Goal: Transaction & Acquisition: Purchase product/service

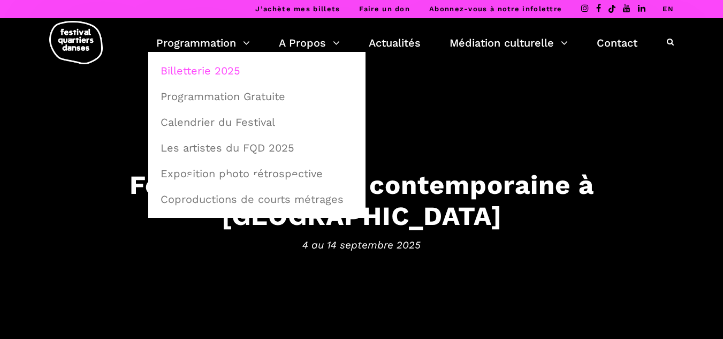
click at [185, 68] on link "Billetterie 2025" at bounding box center [257, 70] width 206 height 25
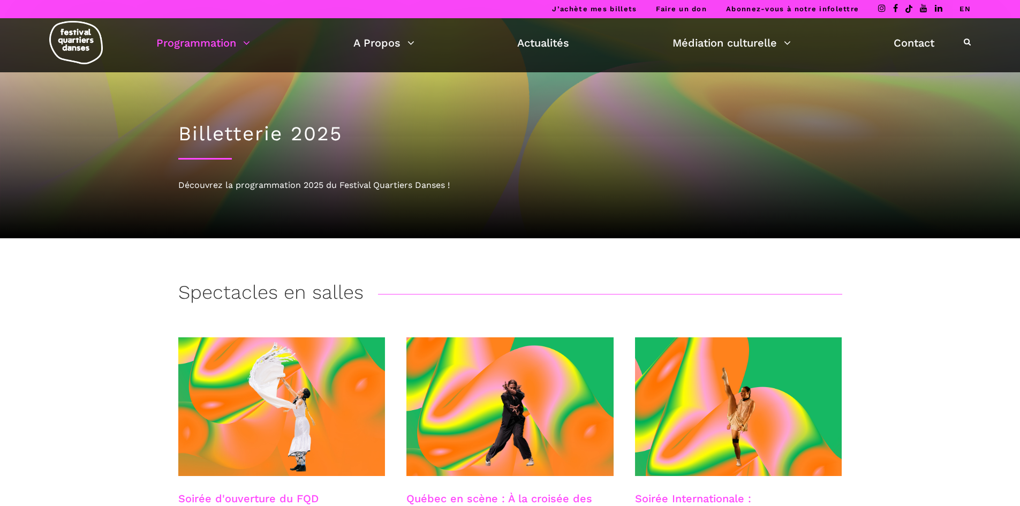
click at [964, 5] on link "EN" at bounding box center [964, 9] width 11 height 8
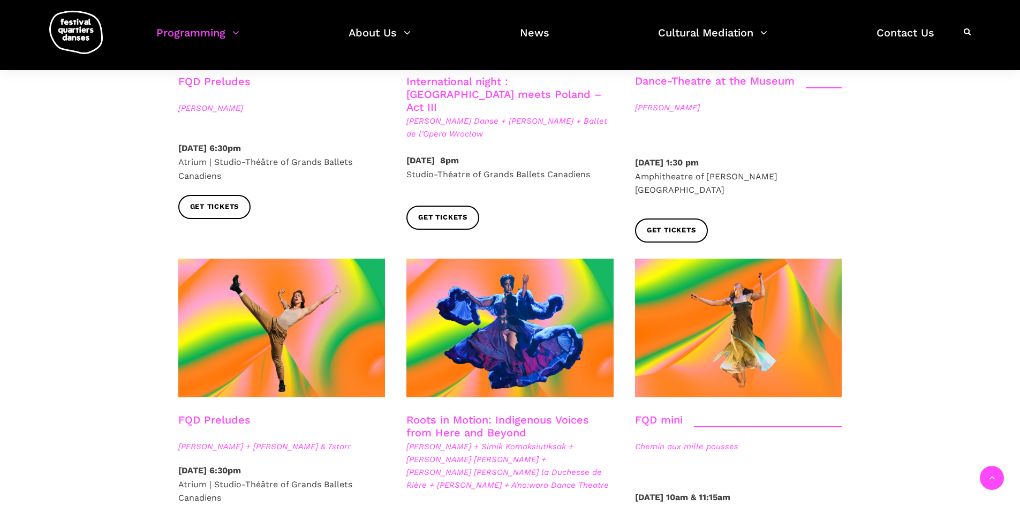
scroll to position [1499, 0]
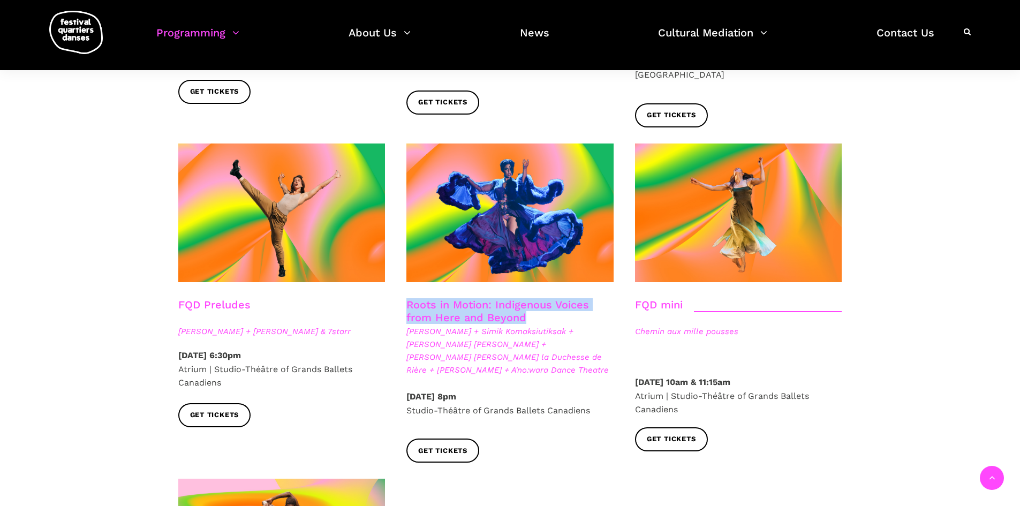
drag, startPoint x: 535, startPoint y: 270, endPoint x: 401, endPoint y: 254, distance: 135.3
click at [401, 298] on div "Roots in Motion: Indigenous Voices from Here and Beyond Nina Segalowitz + Simik…" at bounding box center [510, 344] width 229 height 92
click at [465, 298] on link "Roots in Motion: Indigenous Voices from Here and Beyond" at bounding box center [497, 311] width 183 height 26
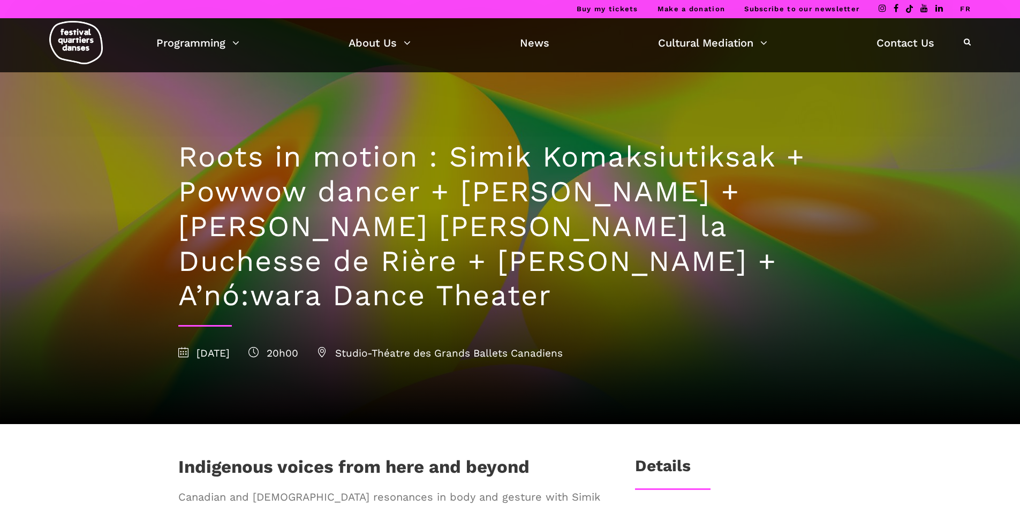
scroll to position [54, 0]
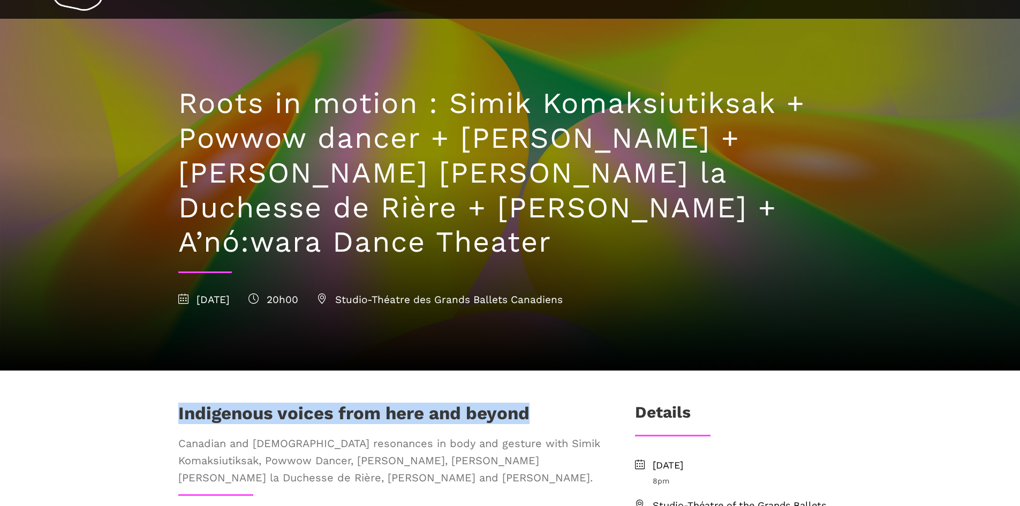
drag, startPoint x: 540, startPoint y: 375, endPoint x: 171, endPoint y: 382, distance: 368.9
click at [171, 403] on div "Indigenous voices from here and beyond Canadian and Australian Aboriginal reson…" at bounding box center [389, 449] width 443 height 92
copy h1 "Indigenous voices from here and beyond"
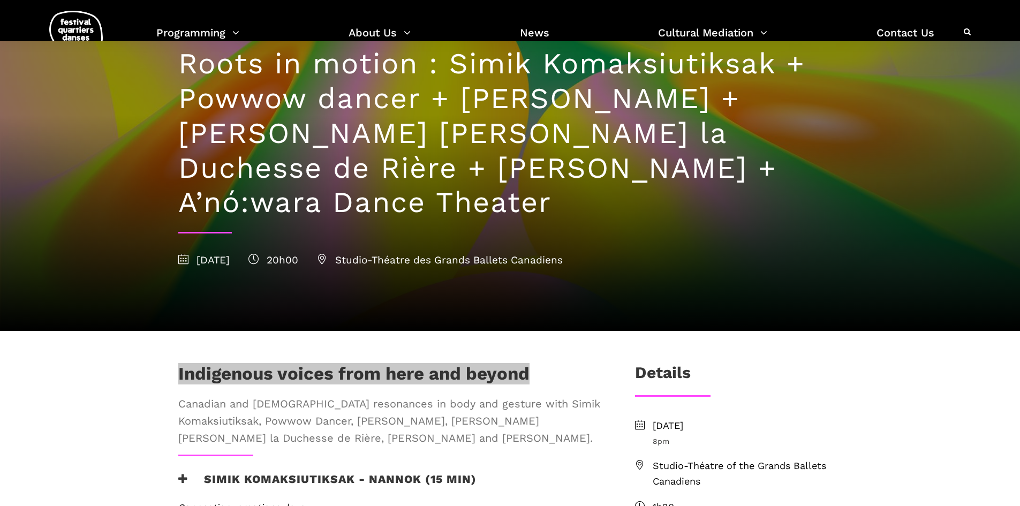
scroll to position [161, 0]
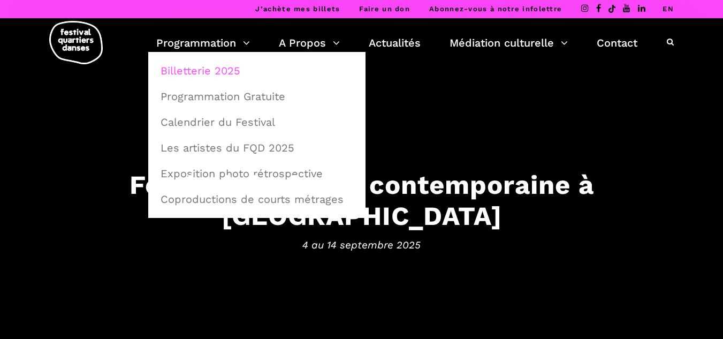
click at [217, 77] on link "Billetterie 2025" at bounding box center [257, 70] width 206 height 25
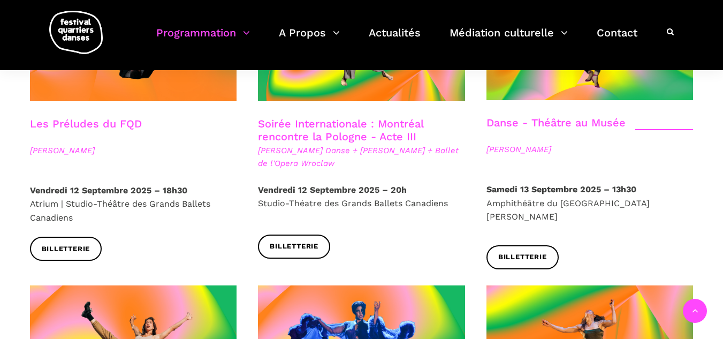
scroll to position [1231, 0]
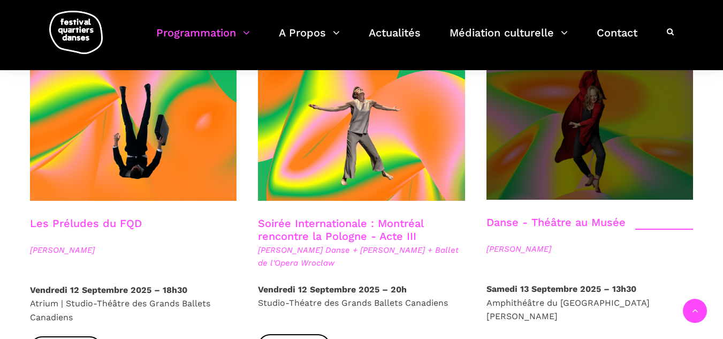
click at [550, 158] on span at bounding box center [590, 131] width 207 height 138
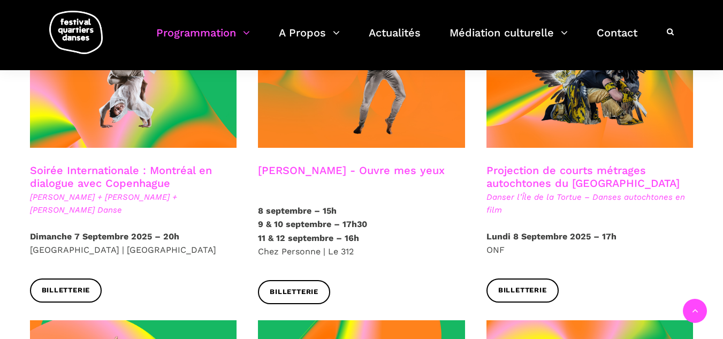
scroll to position [535, 0]
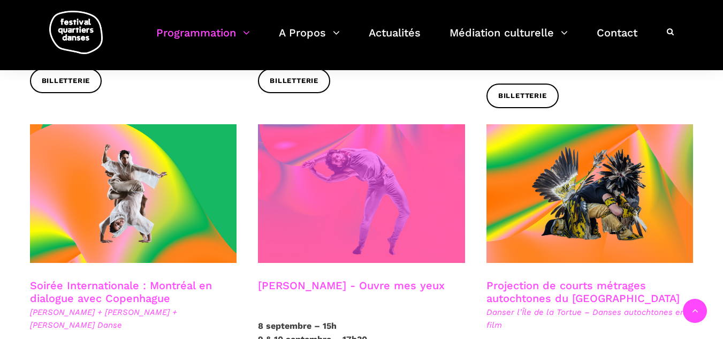
click at [393, 207] on span at bounding box center [361, 193] width 207 height 139
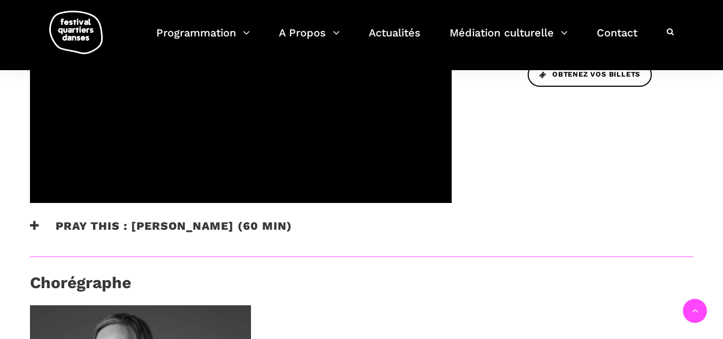
scroll to position [482, 0]
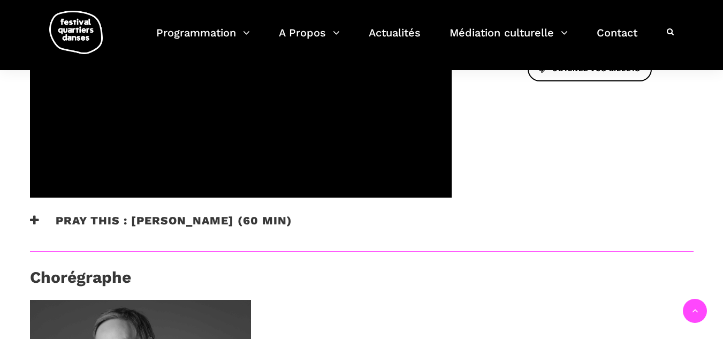
click at [178, 214] on h3 "Pray This : Denise Clarke (60 min)" at bounding box center [161, 227] width 262 height 27
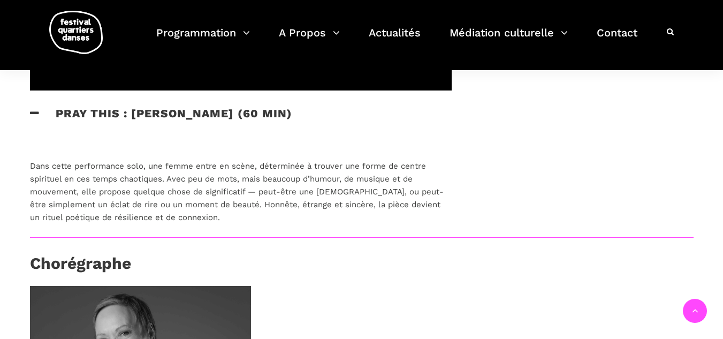
scroll to position [375, 0]
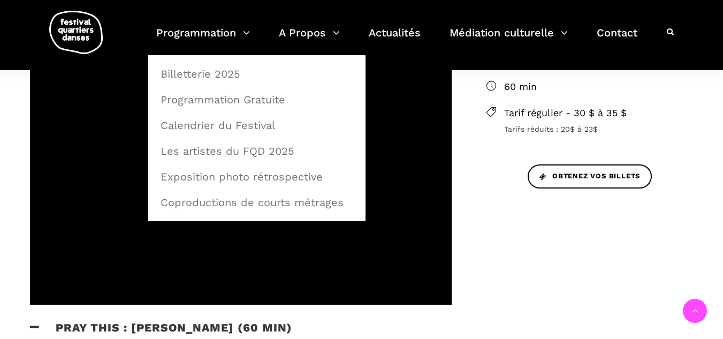
click at [88, 31] on img at bounding box center [76, 32] width 54 height 43
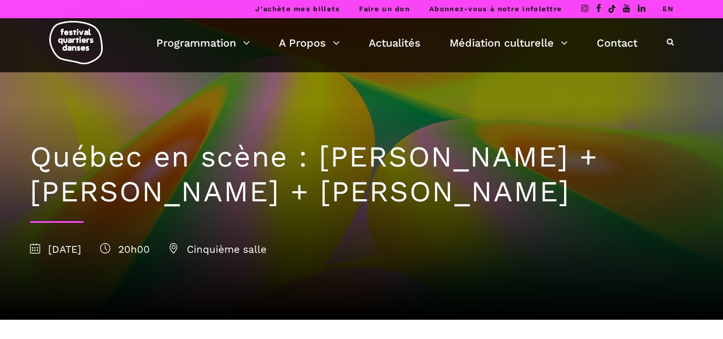
click at [668, 10] on link "EN" at bounding box center [668, 9] width 11 height 8
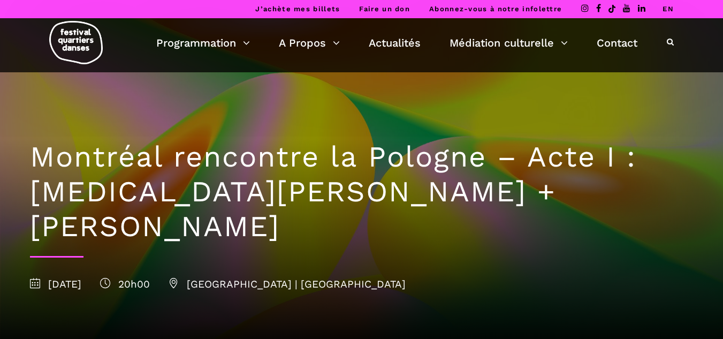
drag, startPoint x: 669, startPoint y: 9, endPoint x: 567, endPoint y: 9, distance: 101.7
click at [669, 8] on link "EN" at bounding box center [668, 9] width 11 height 8
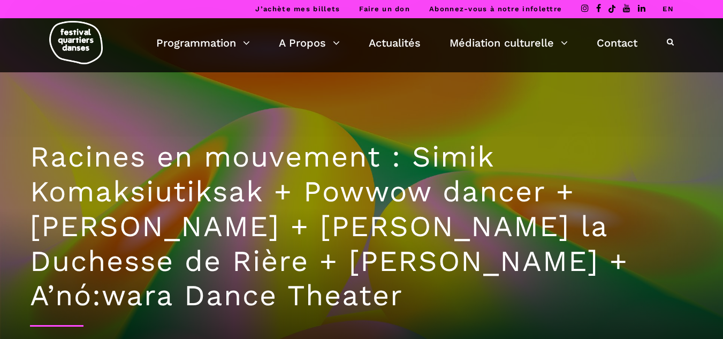
click at [667, 9] on link "EN" at bounding box center [668, 9] width 11 height 8
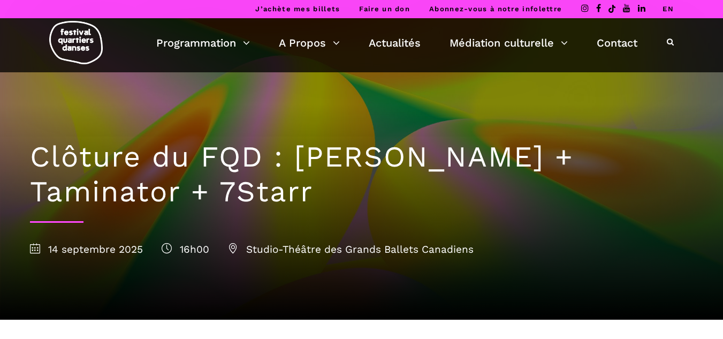
click at [663, 8] on link "EN" at bounding box center [668, 9] width 11 height 8
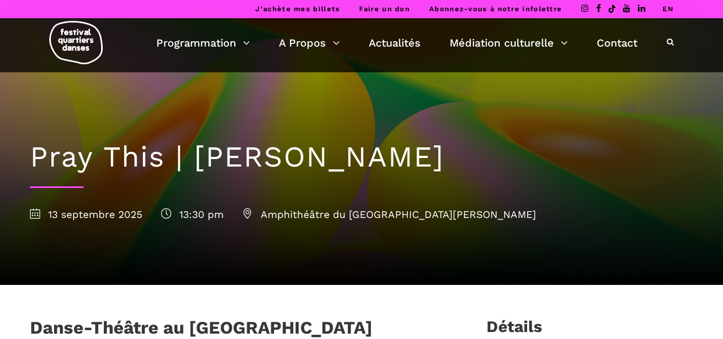
click at [667, 8] on link "EN" at bounding box center [668, 9] width 11 height 8
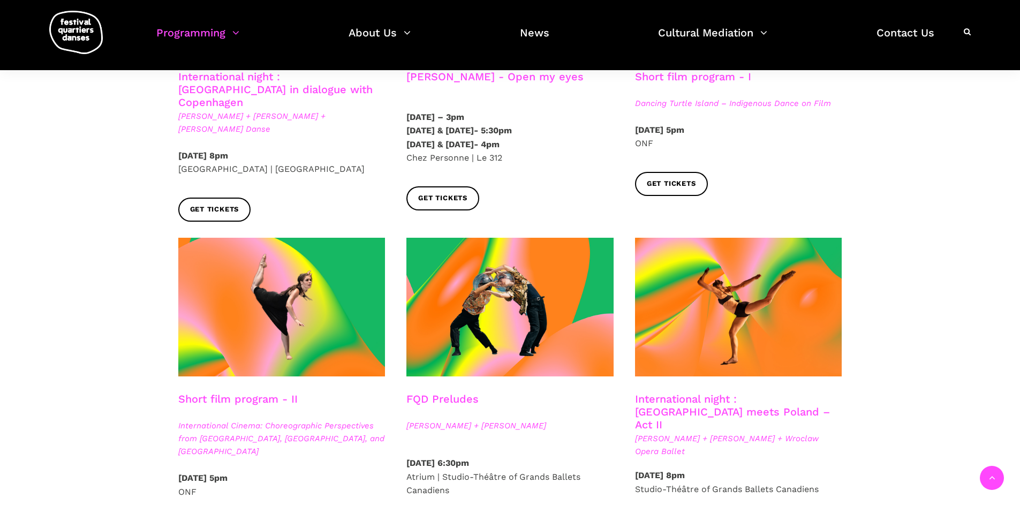
scroll to position [642, 0]
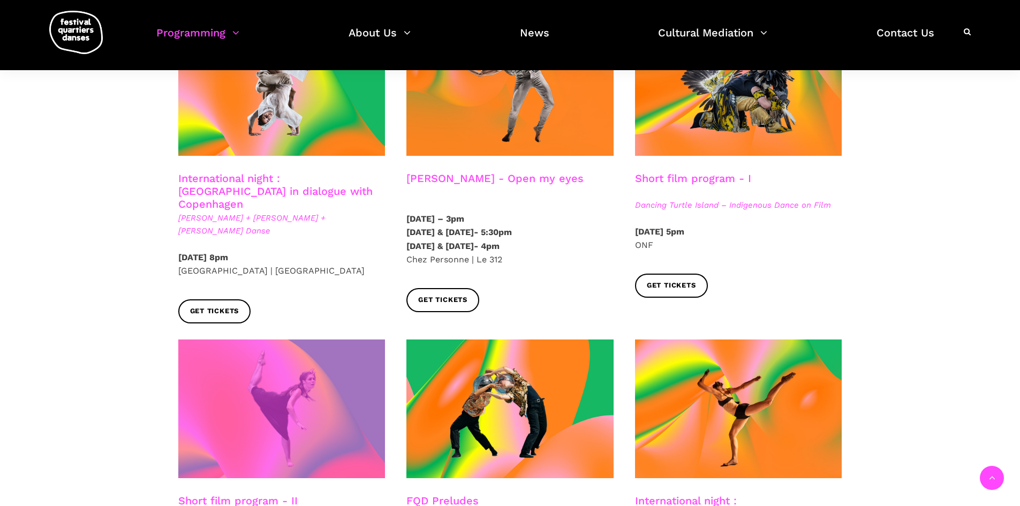
click at [285, 386] on span at bounding box center [281, 408] width 207 height 139
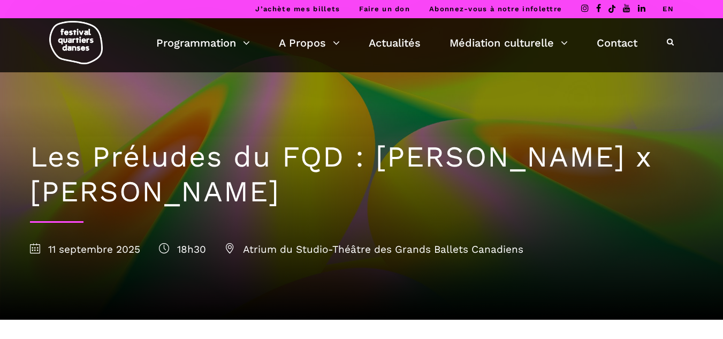
click at [671, 6] on link "EN" at bounding box center [668, 9] width 11 height 8
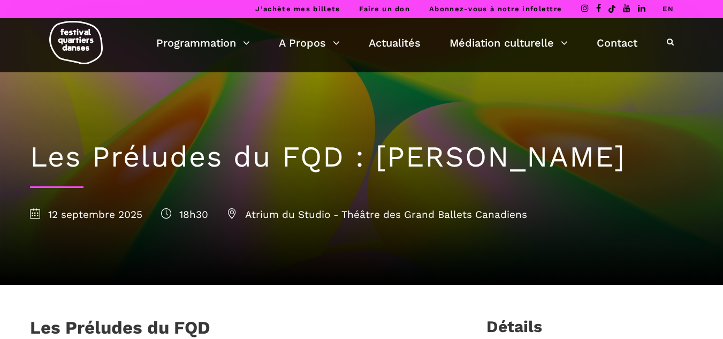
click at [668, 4] on li "EN" at bounding box center [668, 9] width 11 height 18
click at [669, 9] on link "EN" at bounding box center [668, 9] width 11 height 8
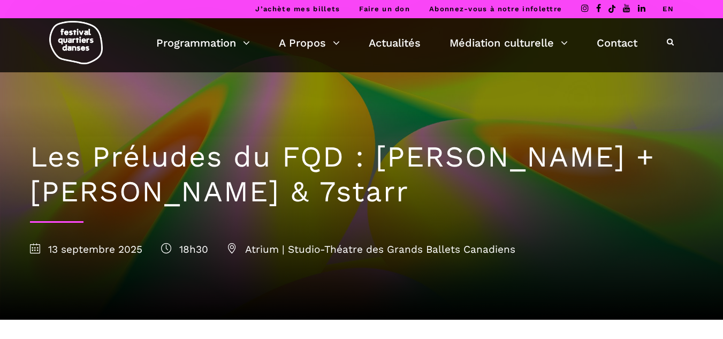
click at [668, 4] on li "EN" at bounding box center [668, 9] width 11 height 18
click at [669, 9] on link "EN" at bounding box center [668, 9] width 11 height 8
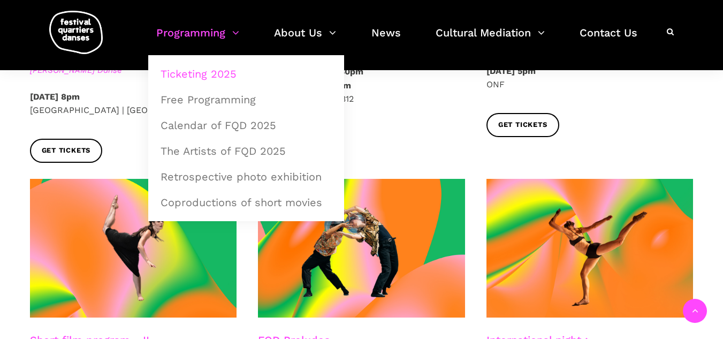
scroll to position [642, 0]
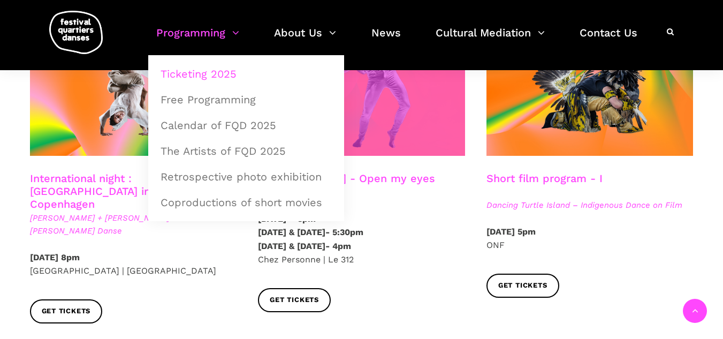
click at [412, 120] on span at bounding box center [361, 86] width 207 height 139
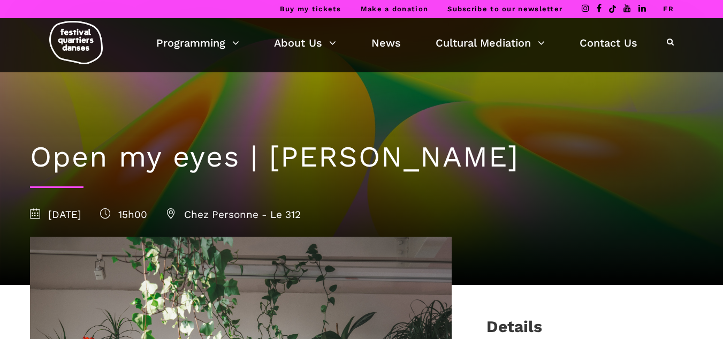
click at [671, 9] on link "FR" at bounding box center [668, 9] width 11 height 8
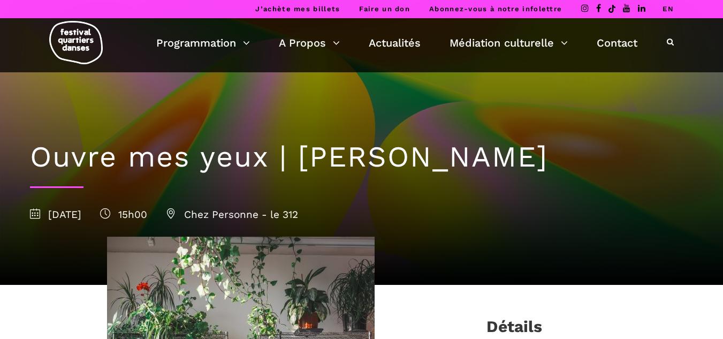
click at [666, 7] on link "EN" at bounding box center [668, 9] width 11 height 8
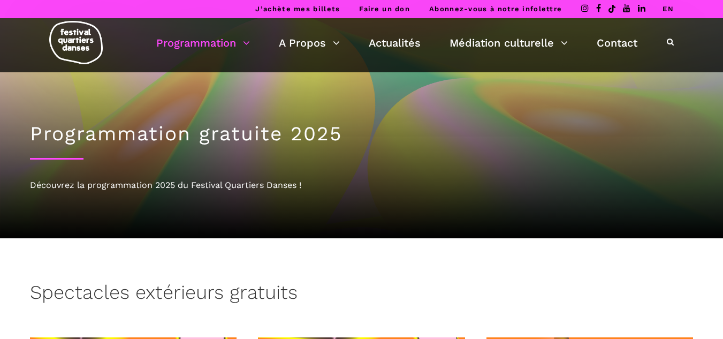
click at [666, 10] on link "EN" at bounding box center [668, 9] width 11 height 8
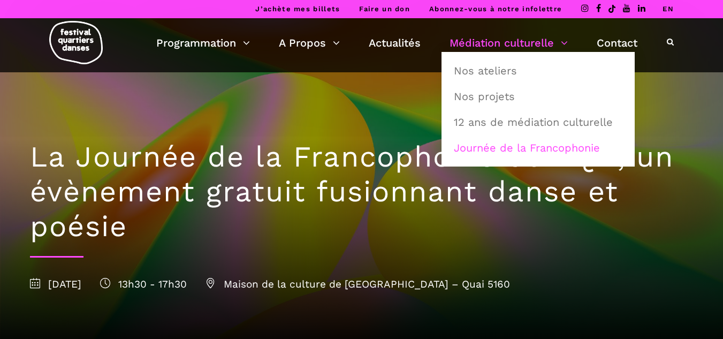
click at [668, 9] on link "EN" at bounding box center [668, 9] width 11 height 8
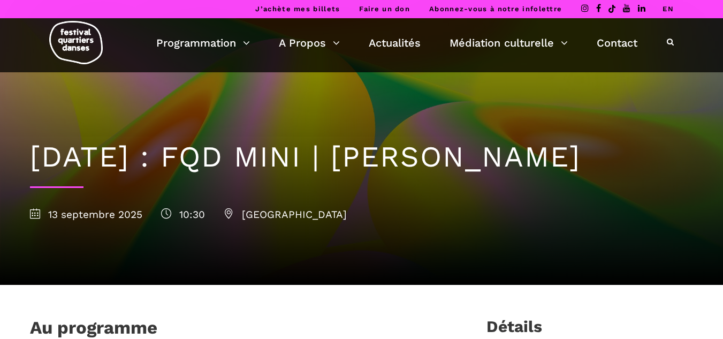
click at [670, 6] on link "EN" at bounding box center [668, 9] width 11 height 8
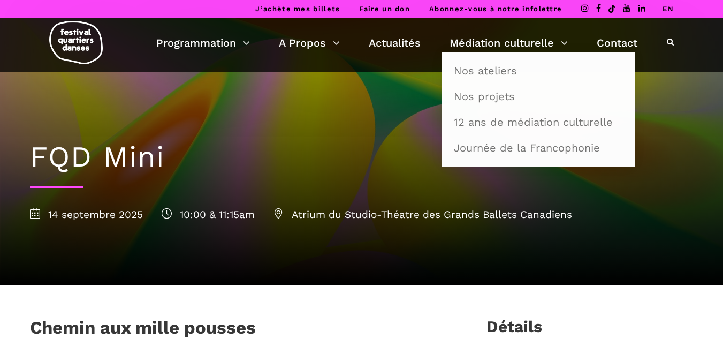
click at [668, 7] on link "EN" at bounding box center [668, 9] width 11 height 8
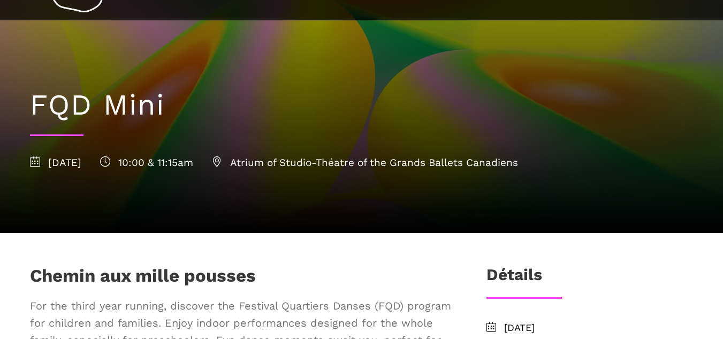
scroll to position [54, 0]
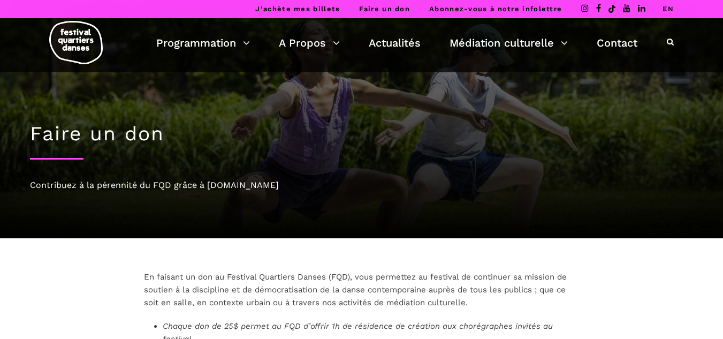
click at [671, 6] on link "EN" at bounding box center [668, 9] width 11 height 8
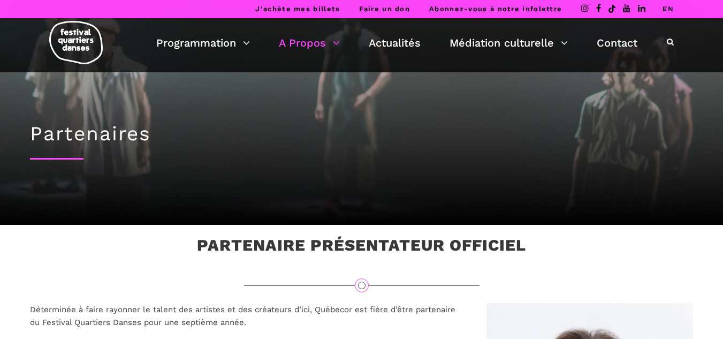
click at [668, 9] on link "EN" at bounding box center [668, 9] width 11 height 8
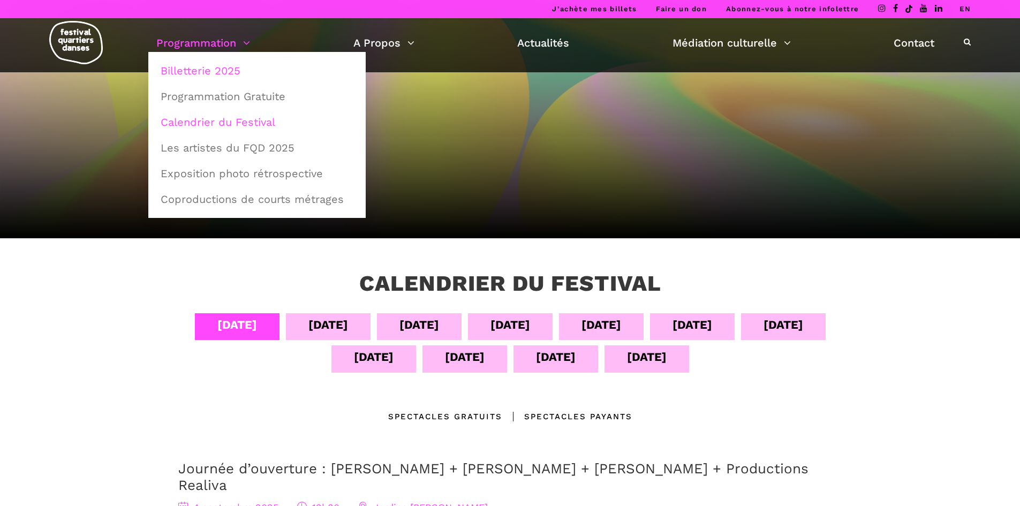
click at [214, 74] on link "Billetterie 2025" at bounding box center [257, 70] width 206 height 25
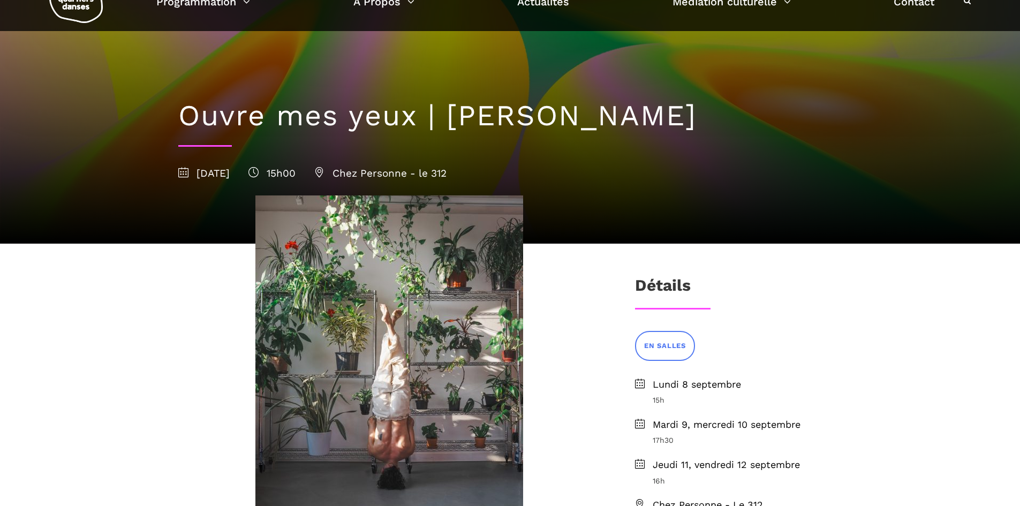
scroll to position [54, 0]
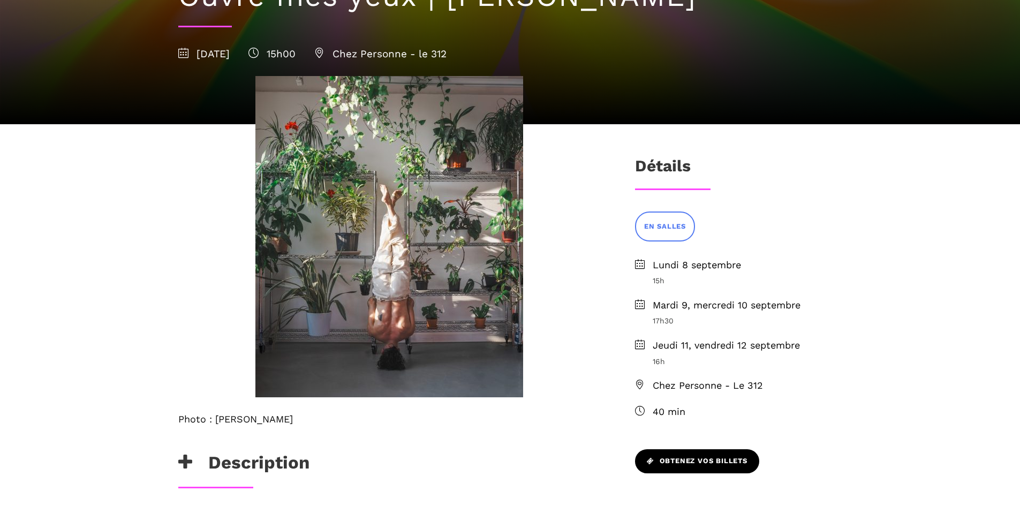
click at [696, 460] on span "Obtenez vos billets" at bounding box center [697, 461] width 101 height 11
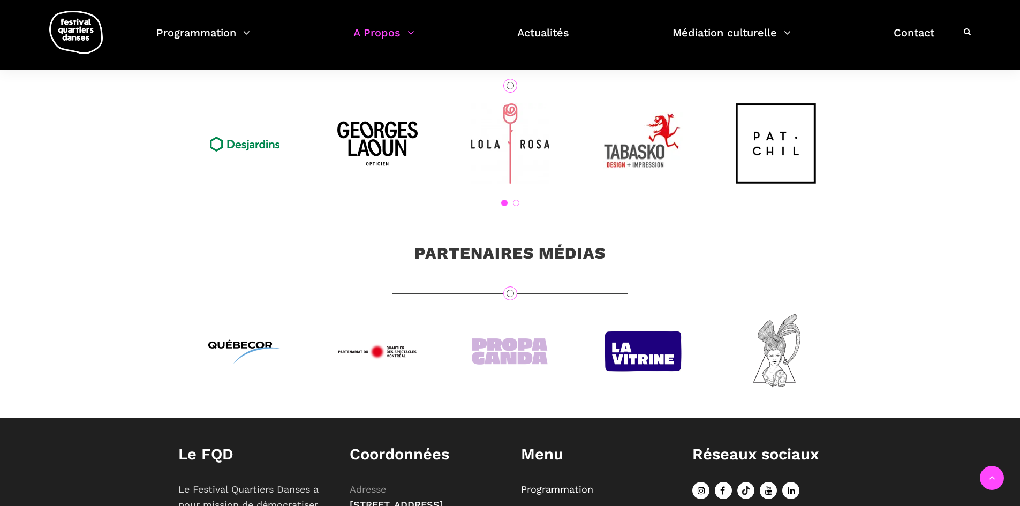
scroll to position [3445, 0]
